Goal: Task Accomplishment & Management: Use online tool/utility

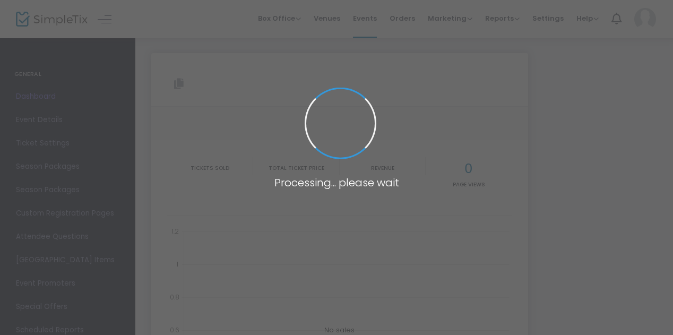
type input "[URL][DOMAIN_NAME][US_STATE]"
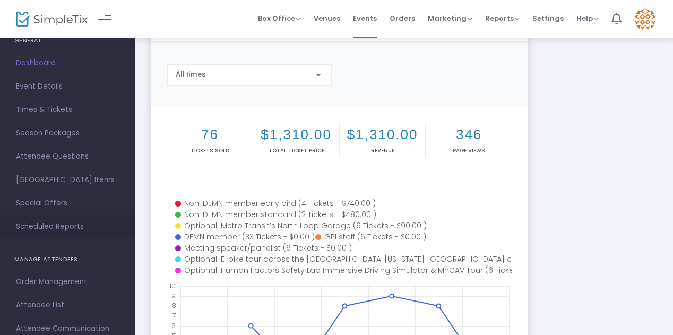
scroll to position [34, 0]
click at [65, 281] on span "Order Management" at bounding box center [67, 281] width 103 height 14
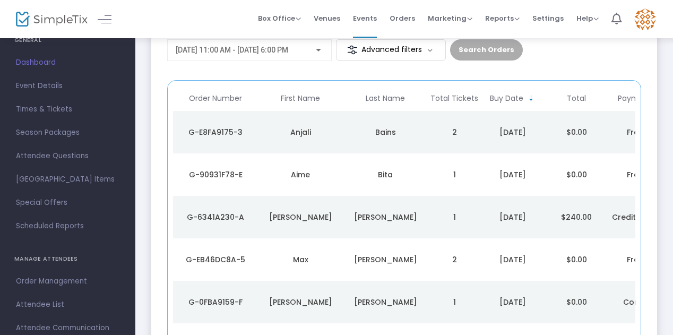
scroll to position [103, 0]
click at [341, 126] on td "Anjali" at bounding box center [300, 132] width 85 height 42
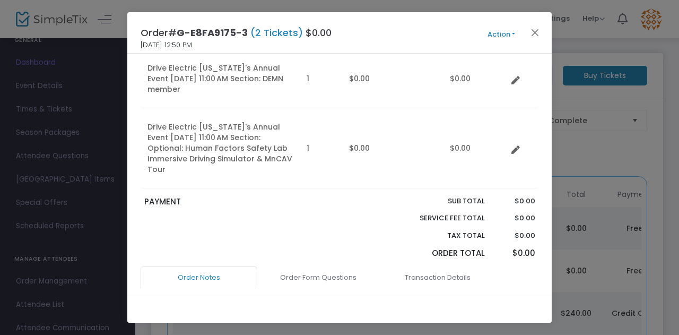
scroll to position [0, 0]
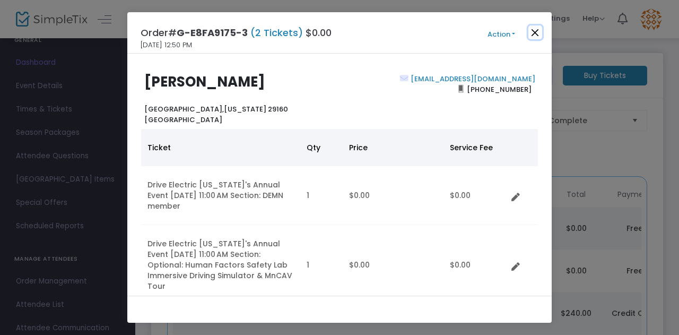
click at [539, 32] on button "Close" at bounding box center [535, 32] width 14 height 14
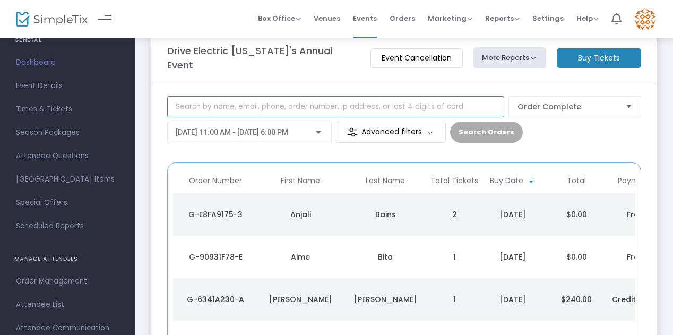
click at [306, 102] on input at bounding box center [335, 106] width 337 height 21
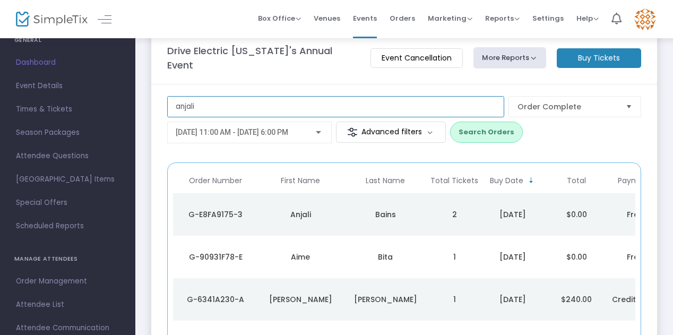
type input "anjali"
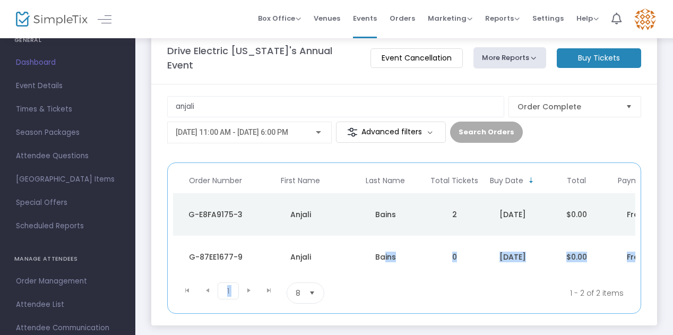
drag, startPoint x: 380, startPoint y: 269, endPoint x: 424, endPoint y: 277, distance: 45.3
click at [424, 277] on kendo-grid "Order Number First Name Last Name Total Tickets Buy Date Total Payment PoS G-E8…" at bounding box center [404, 237] width 474 height 151
click at [428, 287] on div "1 1 1 - 2 of 2 items 8 items per page" at bounding box center [404, 292] width 454 height 21
click at [384, 301] on kendo-pager "1 1 1 - 2 of 2 items 8 items per page" at bounding box center [404, 293] width 462 height 30
click at [47, 63] on span "Dashboard" at bounding box center [67, 63] width 103 height 14
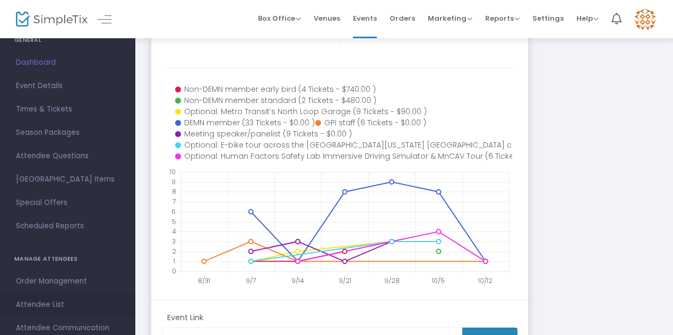
click at [43, 302] on span "Attendee List" at bounding box center [67, 305] width 103 height 14
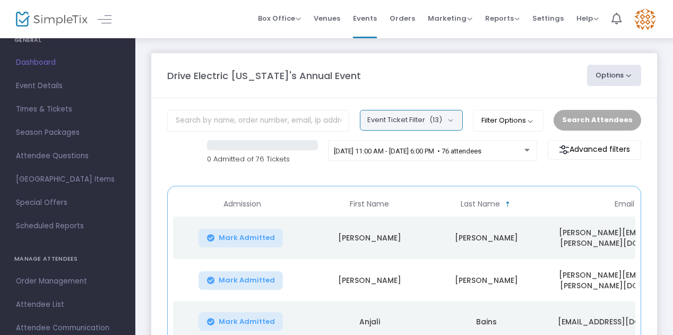
click at [458, 118] on button "Event Ticket Filter (13)" at bounding box center [411, 120] width 103 height 20
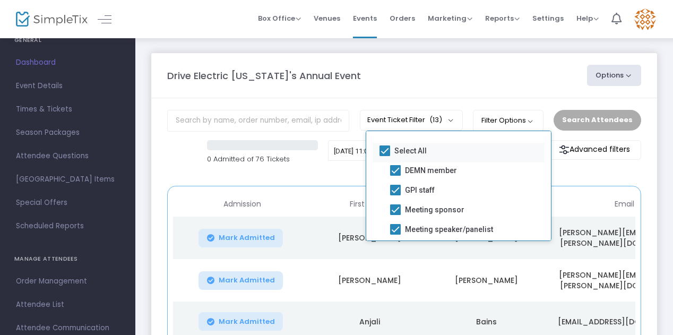
click at [382, 149] on span at bounding box center [384, 150] width 11 height 11
click at [384, 156] on input "Select All" at bounding box center [384, 156] width 1 height 1
checkbox input "false"
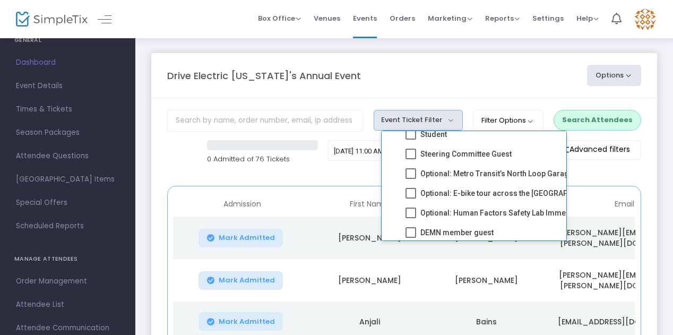
scroll to position [116, 0]
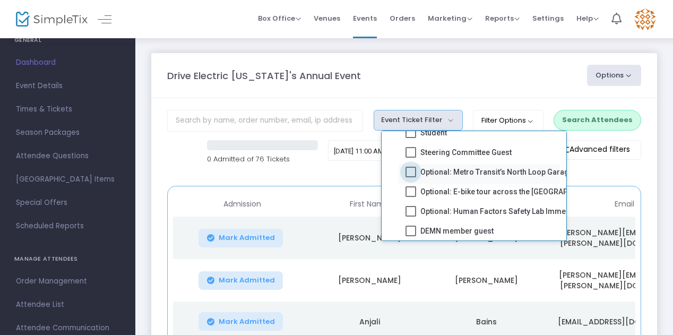
click at [408, 173] on span at bounding box center [410, 172] width 11 height 11
click at [410, 177] on input "Optional: Metro Transit’s North Loop Garage" at bounding box center [410, 177] width 1 height 1
checkbox input "true"
click at [603, 119] on button "Search Attendees" at bounding box center [597, 120] width 88 height 20
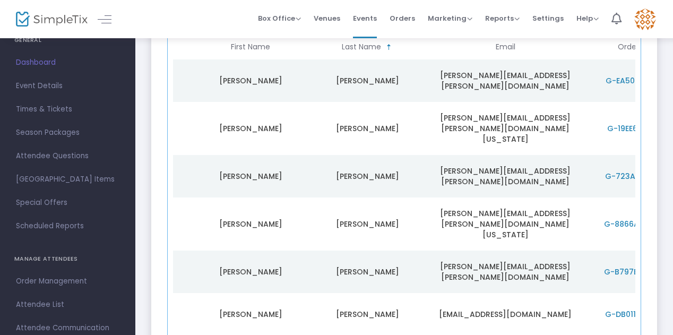
scroll to position [0, 116]
